Goal: Transaction & Acquisition: Purchase product/service

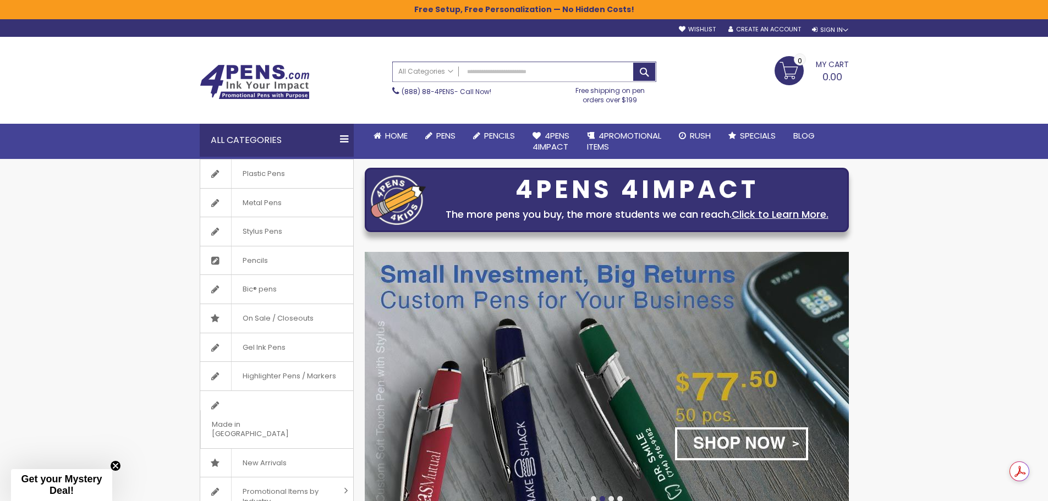
click at [513, 69] on input "Search" at bounding box center [524, 71] width 263 height 19
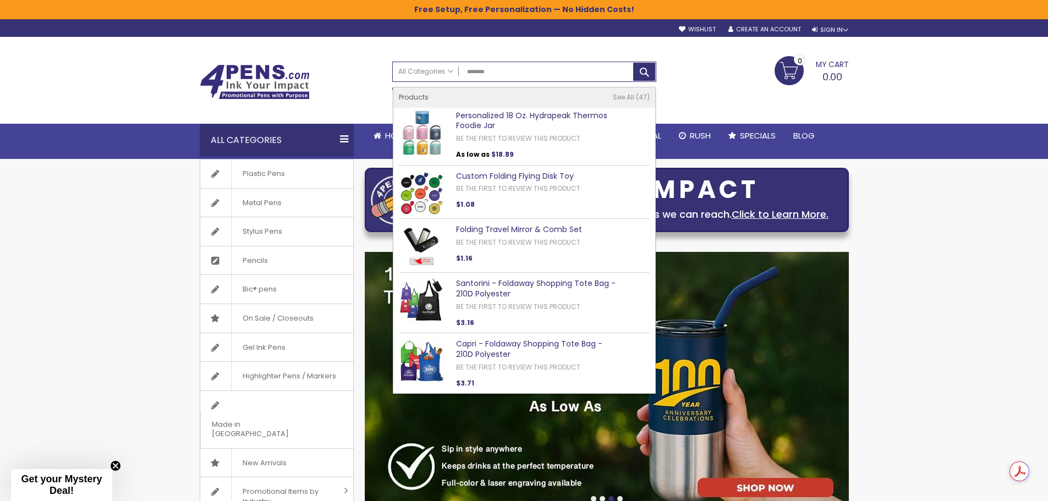
type input "********"
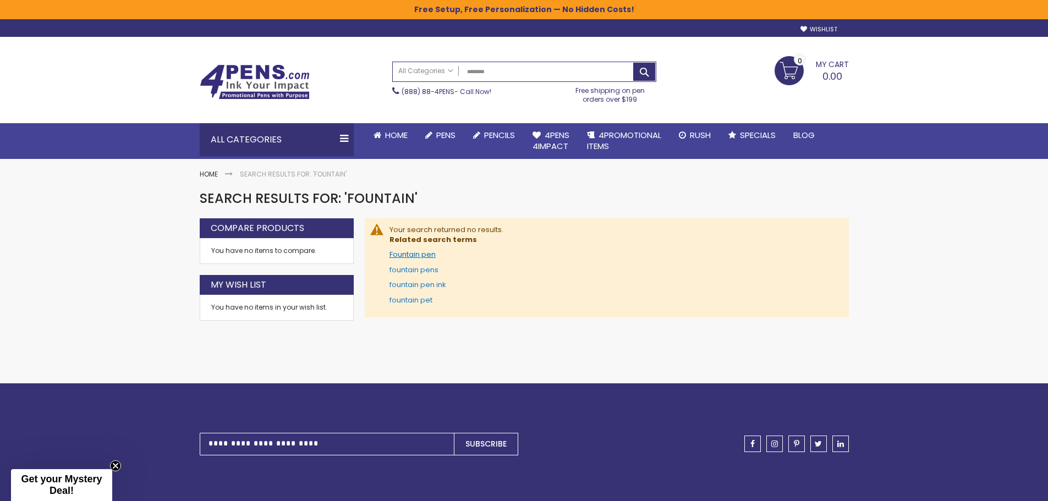
click at [422, 258] on link "Fountain pen" at bounding box center [413, 254] width 46 height 10
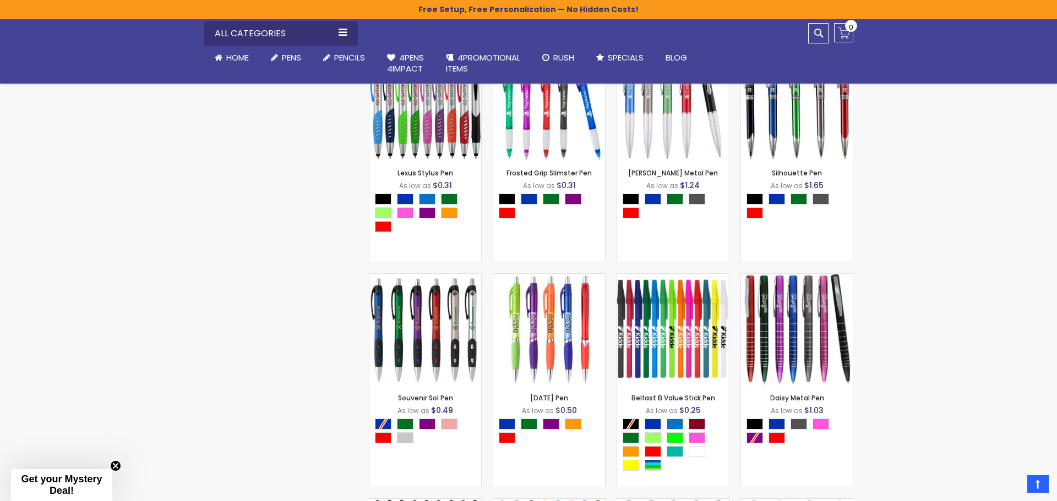
scroll to position [605, 0]
